Goal: Navigation & Orientation: Understand site structure

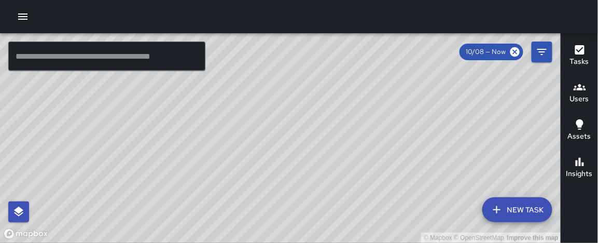
drag, startPoint x: 43, startPoint y: 117, endPoint x: 92, endPoint y: 113, distance: 49.5
click at [98, 108] on div "© Mapbox © OpenStreetMap Improve this map" at bounding box center [280, 138] width 561 height 210
drag, startPoint x: 63, startPoint y: 91, endPoint x: 111, endPoint y: 103, distance: 49.2
click at [111, 103] on div "© Mapbox © OpenStreetMap Improve this map" at bounding box center [280, 138] width 561 height 210
drag, startPoint x: 108, startPoint y: 106, endPoint x: 161, endPoint y: 117, distance: 53.4
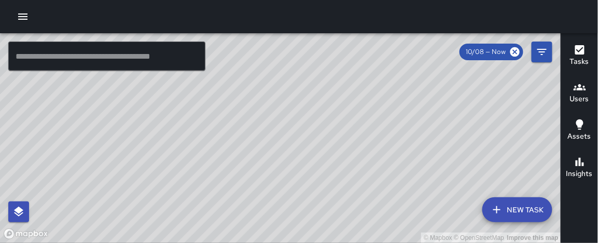
click at [162, 116] on div "© Mapbox © OpenStreetMap Improve this map" at bounding box center [280, 138] width 561 height 210
click at [94, 111] on div "© Mapbox © OpenStreetMap Improve this map" at bounding box center [280, 138] width 561 height 210
drag, startPoint x: 94, startPoint y: 111, endPoint x: 90, endPoint y: 123, distance: 13.6
click at [90, 123] on div "© Mapbox © OpenStreetMap Improve this map" at bounding box center [280, 138] width 561 height 210
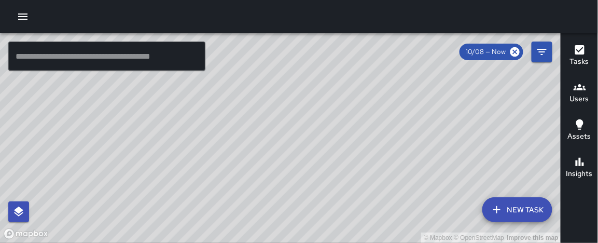
drag, startPoint x: 392, startPoint y: 149, endPoint x: 358, endPoint y: 79, distance: 78.4
click at [358, 79] on div "© Mapbox © OpenStreetMap Improve this map" at bounding box center [280, 138] width 561 height 210
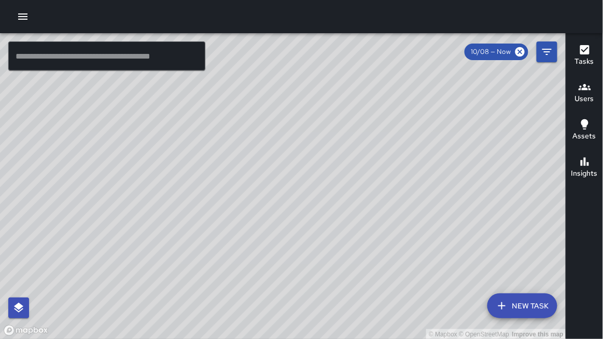
drag, startPoint x: 310, startPoint y: 150, endPoint x: 259, endPoint y: 170, distance: 53.9
click at [259, 170] on div "© Mapbox © OpenStreetMap Improve this map" at bounding box center [283, 186] width 567 height 307
drag, startPoint x: 374, startPoint y: 174, endPoint x: 360, endPoint y: 174, distance: 13.5
click at [360, 173] on div "© Mapbox © OpenStreetMap Improve this map" at bounding box center [283, 186] width 567 height 307
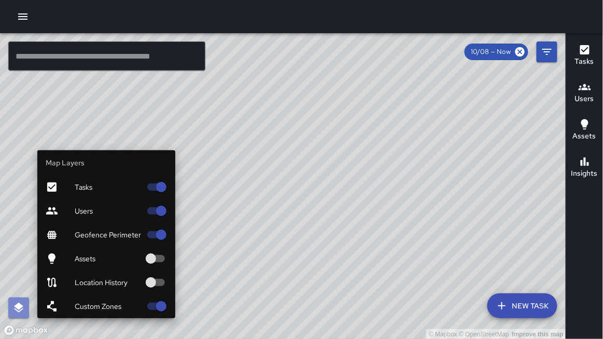
click at [25, 242] on button "button" at bounding box center [18, 308] width 21 height 21
click at [92, 208] on span "Users" at bounding box center [108, 211] width 66 height 10
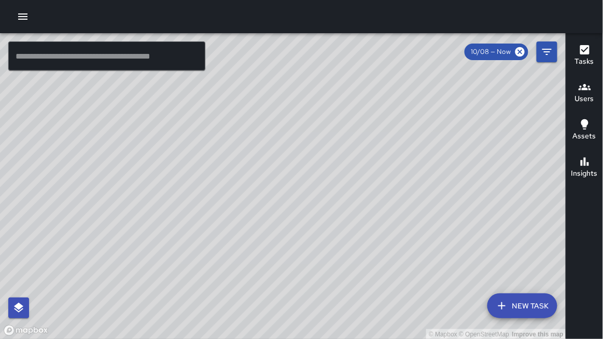
click at [158, 99] on div "© Mapbox © OpenStreetMap Improve this map" at bounding box center [283, 186] width 567 height 307
drag, startPoint x: 329, startPoint y: 193, endPoint x: 306, endPoint y: 197, distance: 24.3
click at [306, 197] on div "© Mapbox © OpenStreetMap Improve this map" at bounding box center [283, 186] width 567 height 307
